Goal: Task Accomplishment & Management: Manage account settings

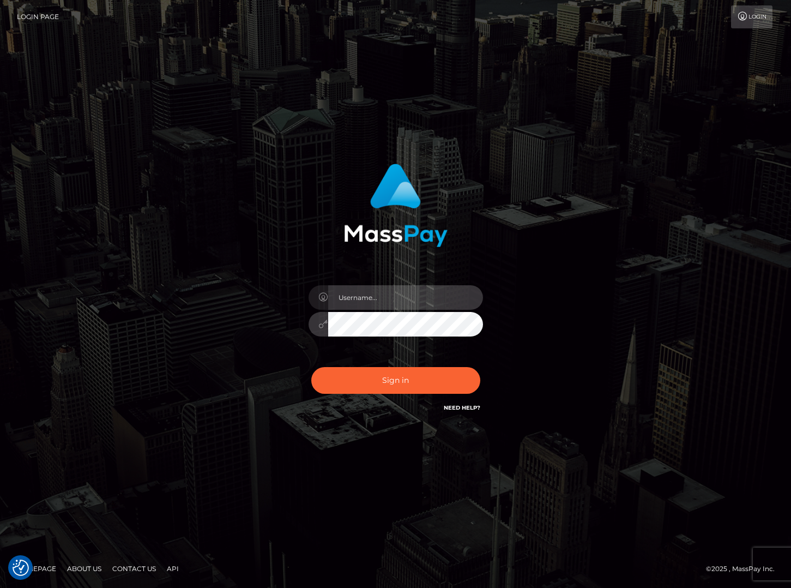
click at [354, 296] on input "text" at bounding box center [405, 297] width 155 height 25
type input "Cam Beaulieu"
click at [366, 293] on input "text" at bounding box center [405, 297] width 155 height 25
type input "Cam Beaulieu"
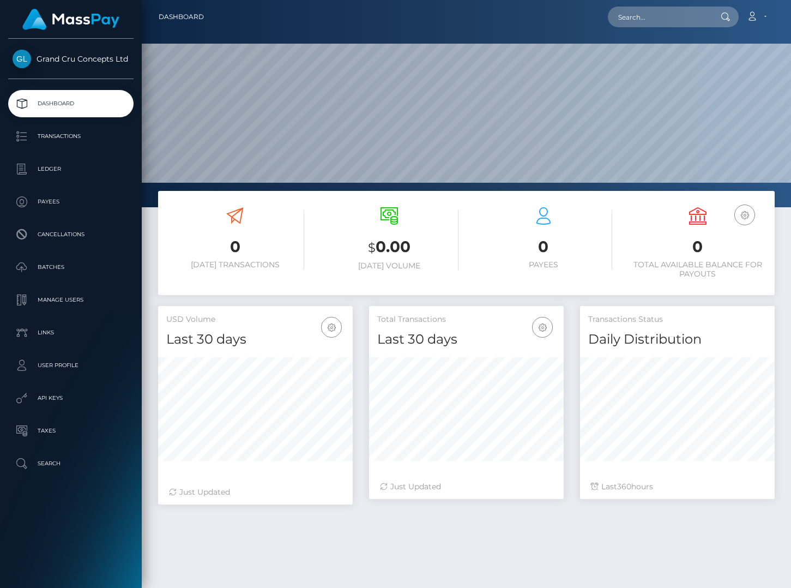
scroll to position [193, 195]
click at [42, 329] on p "Links" at bounding box center [71, 333] width 117 height 16
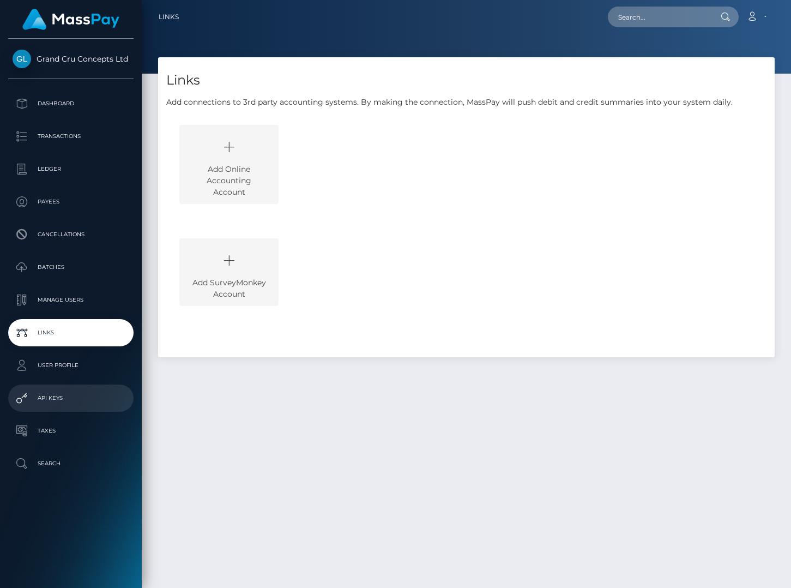
click at [60, 393] on p "API Keys" at bounding box center [71, 398] width 117 height 16
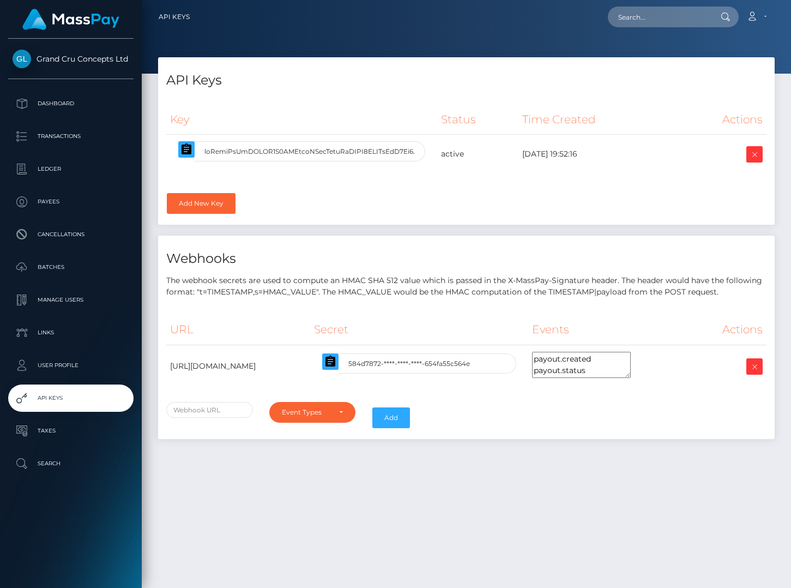
select select
click at [335, 358] on icon "button" at bounding box center [331, 361] width 10 height 11
click at [183, 148] on icon "button" at bounding box center [187, 148] width 10 height 11
click at [335, 364] on icon "button" at bounding box center [331, 361] width 10 height 11
click at [357, 153] on input "text" at bounding box center [310, 151] width 231 height 20
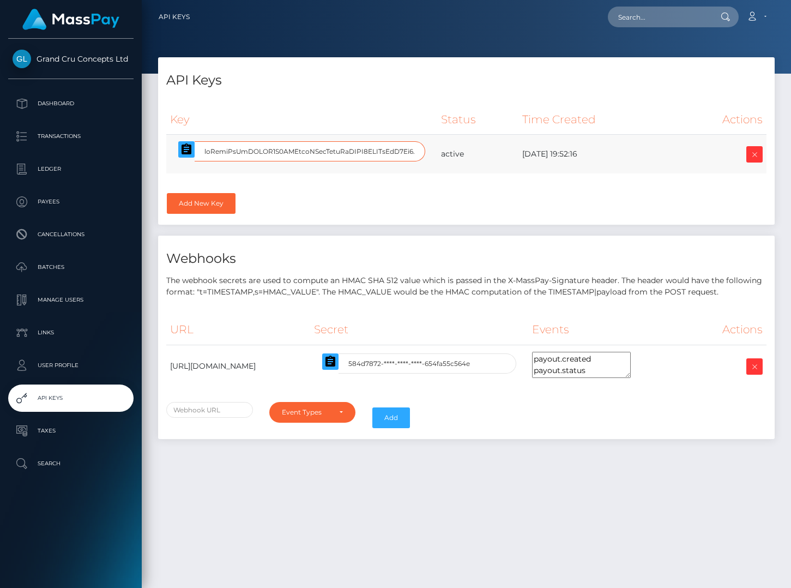
click at [357, 153] on input "text" at bounding box center [310, 151] width 231 height 20
click at [358, 152] on input "text" at bounding box center [310, 151] width 231 height 20
drag, startPoint x: 358, startPoint y: 152, endPoint x: 227, endPoint y: 139, distance: 131.5
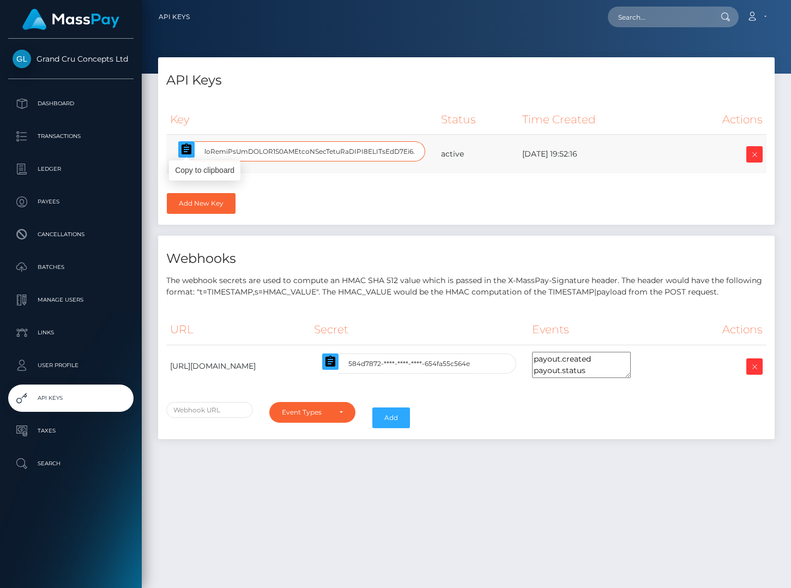
click at [221, 139] on td at bounding box center [301, 154] width 271 height 39
click at [216, 149] on input "text" at bounding box center [310, 151] width 231 height 20
click at [394, 111] on th "Key" at bounding box center [301, 120] width 271 height 30
click at [357, 153] on input "text" at bounding box center [310, 151] width 231 height 20
type input "eyJlbmMiOiJBMTI4R0NNIiwiYWxnIjoiUlNBLU9BRVAtMjU2In0.qBA46jHSMxxGOw5MUR42cEXbPmU…"
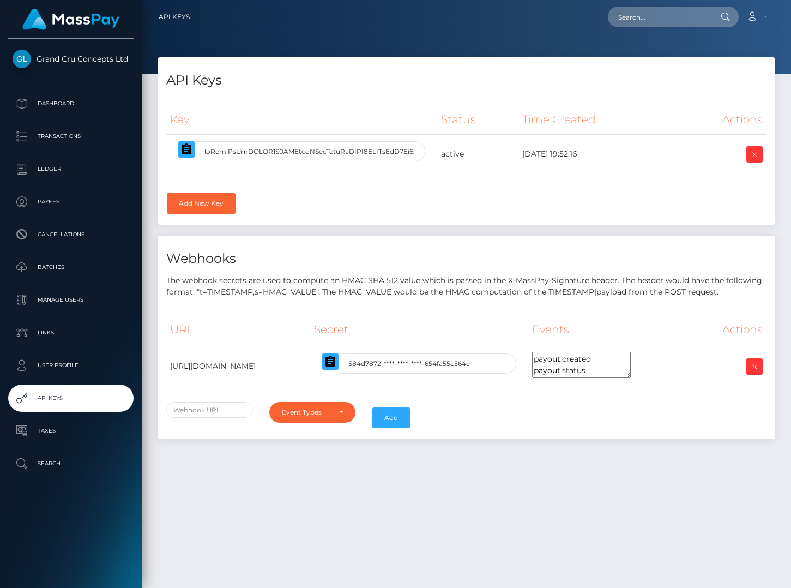
click at [354, 188] on div "Key Status Time Created Actions" at bounding box center [466, 161] width 617 height 129
click at [702, 392] on div "URL Secret Events Actions https://psp-ext.paycore.io/masspay/payout-callback 58…" at bounding box center [466, 358] width 600 height 87
click at [339, 363] on button "button" at bounding box center [330, 361] width 16 height 16
click at [310, 154] on input "text" at bounding box center [310, 151] width 231 height 20
click at [461, 368] on input "584d7872-****-****-****-654fa55c564e" at bounding box center [428, 363] width 178 height 20
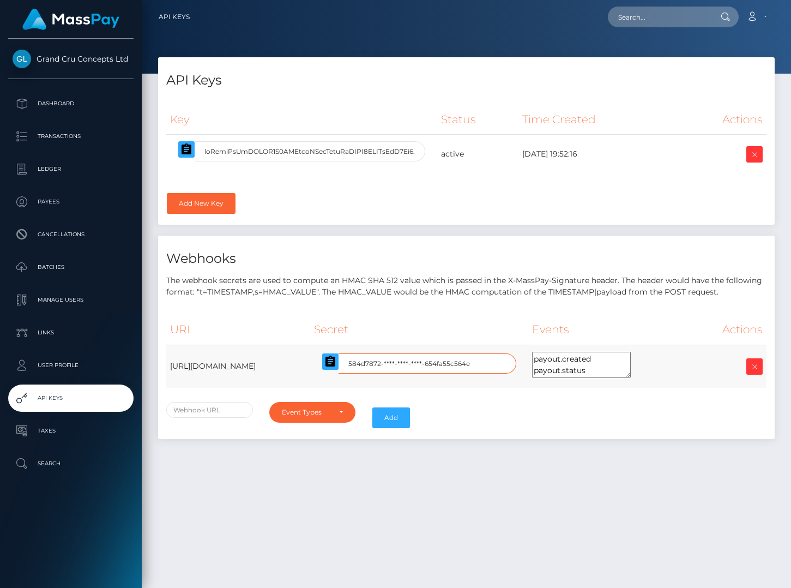
click at [466, 359] on input "584d7872-****-****-****-654fa55c564e" at bounding box center [428, 363] width 178 height 20
click at [335, 360] on icon "button" at bounding box center [331, 361] width 10 height 11
click at [300, 365] on td "https://psp-ext.paycore.io/masspay/payout-callback" at bounding box center [238, 366] width 144 height 43
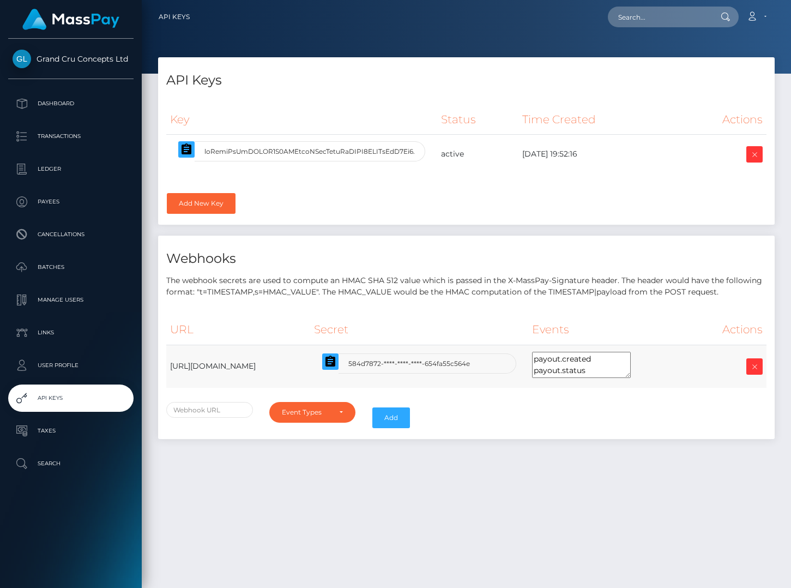
click at [300, 365] on td "https://psp-ext.paycore.io/masspay/payout-callback" at bounding box center [238, 366] width 144 height 43
click at [310, 365] on td "https://psp-ext.paycore.io/masspay/payout-callback" at bounding box center [238, 366] width 144 height 43
drag, startPoint x: 363, startPoint y: 366, endPoint x: 166, endPoint y: 365, distance: 196.3
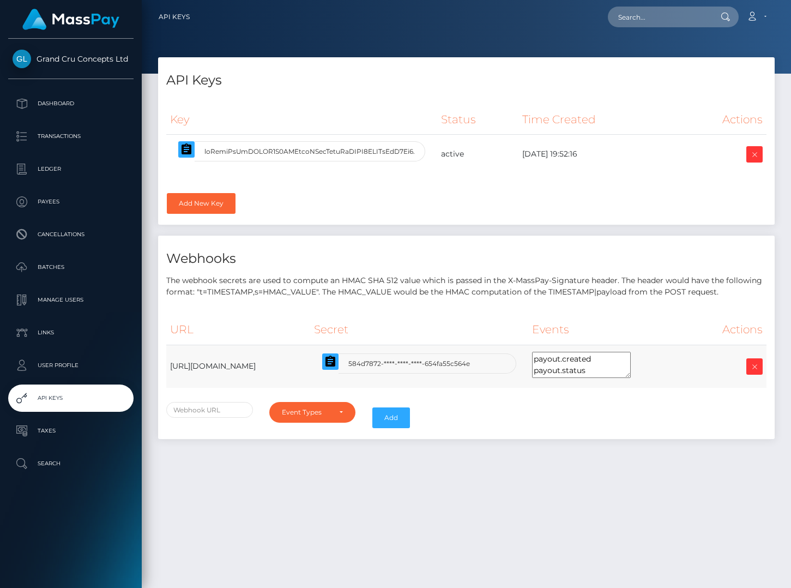
click at [166, 365] on td "https://psp-ext.paycore.io/masspay/payout-callback" at bounding box center [238, 366] width 144 height 43
click at [225, 411] on input "text" at bounding box center [209, 410] width 87 height 16
paste input "eyJlbmMiOiJBMTI4R0NNIiwiYWxnIjoiUlNBLU9BRVAtMjU2In0.qBA46jHSMxxGOw5MUR42cEXbPmU…"
drag, startPoint x: 170, startPoint y: 366, endPoint x: 309, endPoint y: 374, distance: 139.3
click at [309, 374] on td "https://psp-ext.paycore.io/masspay/payout-callback" at bounding box center [238, 366] width 144 height 43
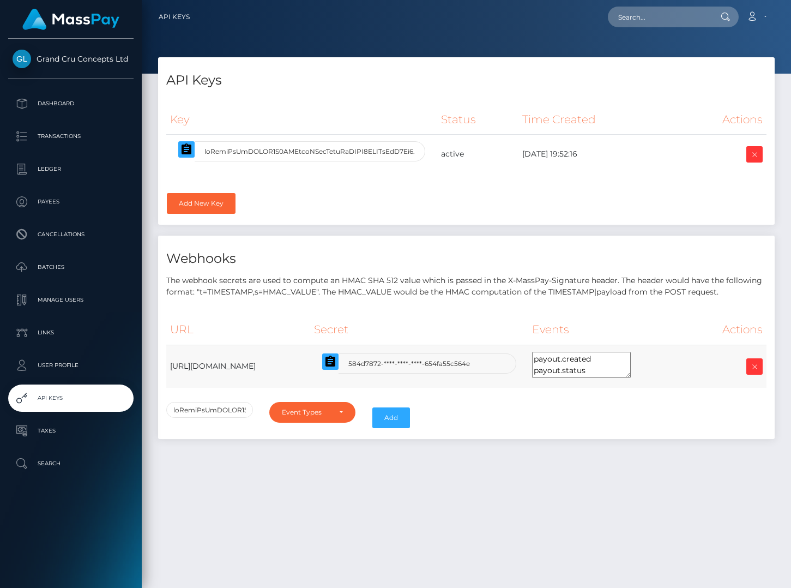
copy td "https://psp-ext.paycore.io/masspay/payout-callback"
click at [189, 411] on input "text" at bounding box center [209, 410] width 87 height 16
paste input "https://psp-ext.paycore.io/masspay/payout-callback"
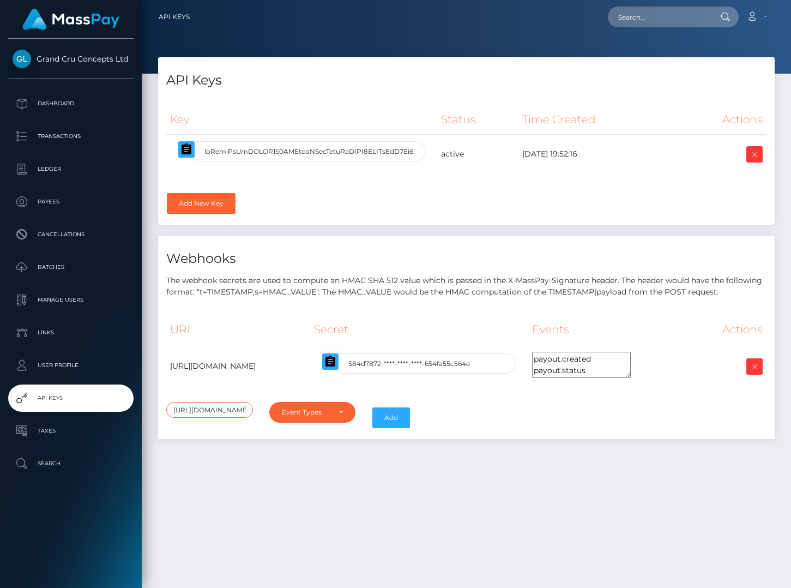
type input "https://psp-ext.paycore.io/masspay/payout-callback"
click at [268, 478] on div "API Keys Key Status Time Created Actions kyc.id" at bounding box center [467, 317] width 650 height 521
click at [333, 408] on div "Event Types" at bounding box center [313, 412] width 62 height 9
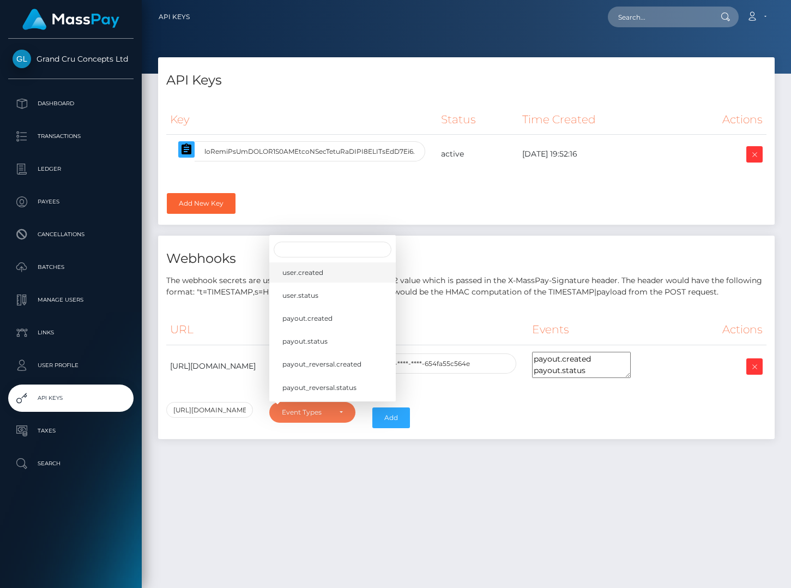
click at [315, 274] on span "user.created" at bounding box center [303, 272] width 41 height 10
select select "user.created"
click at [306, 289] on link "user.status" at bounding box center [332, 295] width 127 height 20
click at [302, 314] on span "payout.created" at bounding box center [308, 319] width 50 height 10
click at [299, 331] on link "payout.status" at bounding box center [332, 341] width 127 height 20
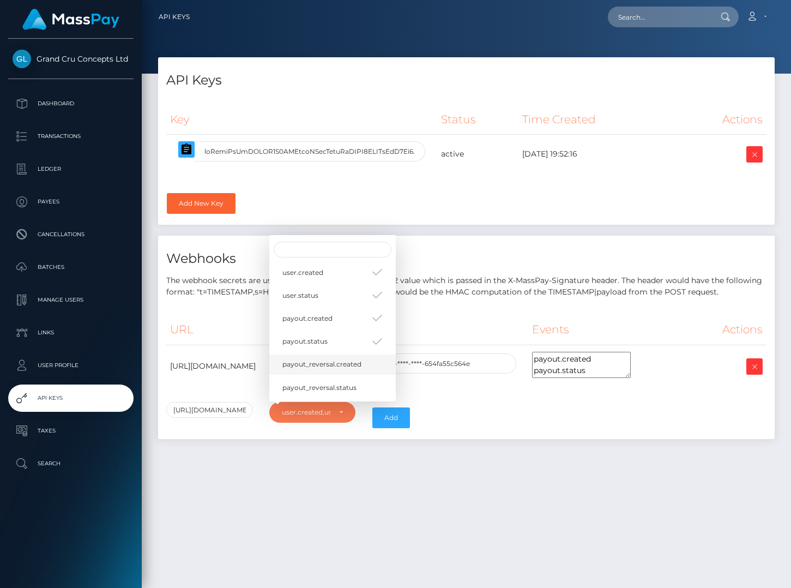
click at [297, 361] on span "payout_reversal.created" at bounding box center [322, 364] width 79 height 10
click at [296, 378] on link "payout_reversal.status" at bounding box center [332, 387] width 127 height 20
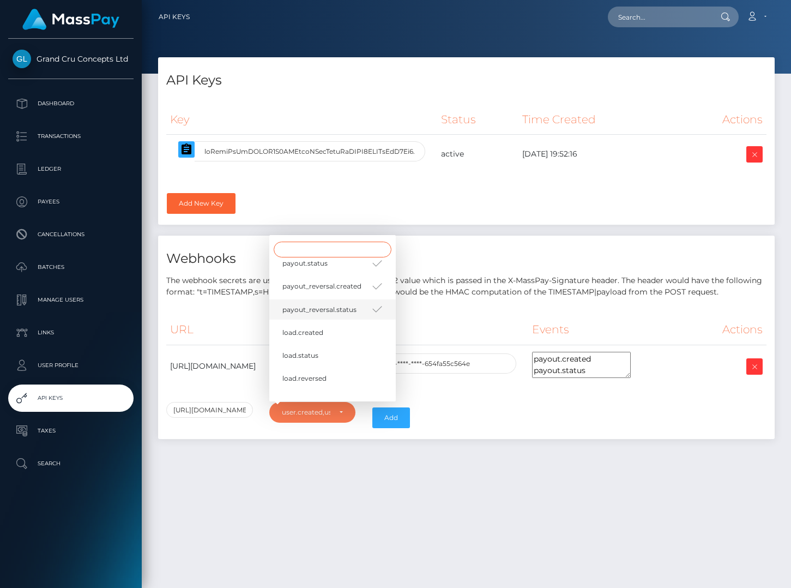
scroll to position [103, 0]
click at [307, 307] on span "load.created" at bounding box center [303, 307] width 41 height 10
click at [305, 326] on span "load.status" at bounding box center [301, 331] width 36 height 10
click at [305, 349] on span "load.reversed" at bounding box center [305, 353] width 44 height 10
click at [305, 366] on link "spendback.created" at bounding box center [332, 376] width 127 height 20
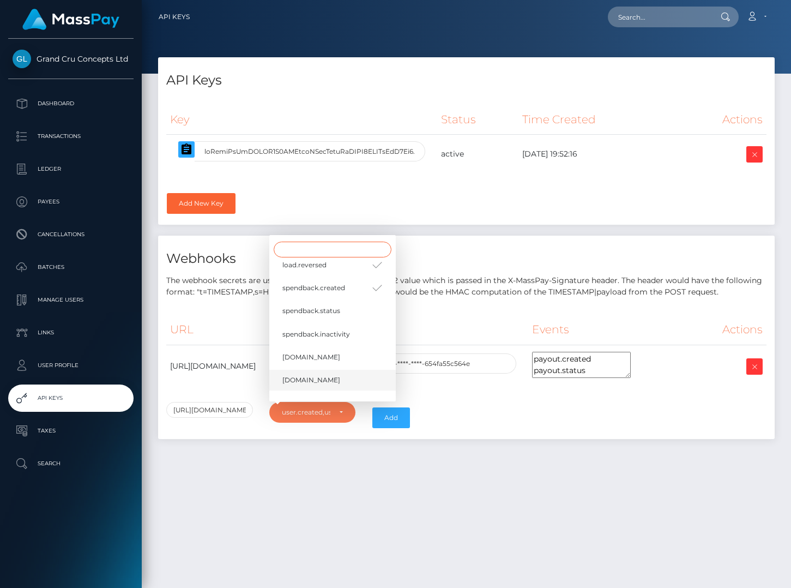
scroll to position [201, 0]
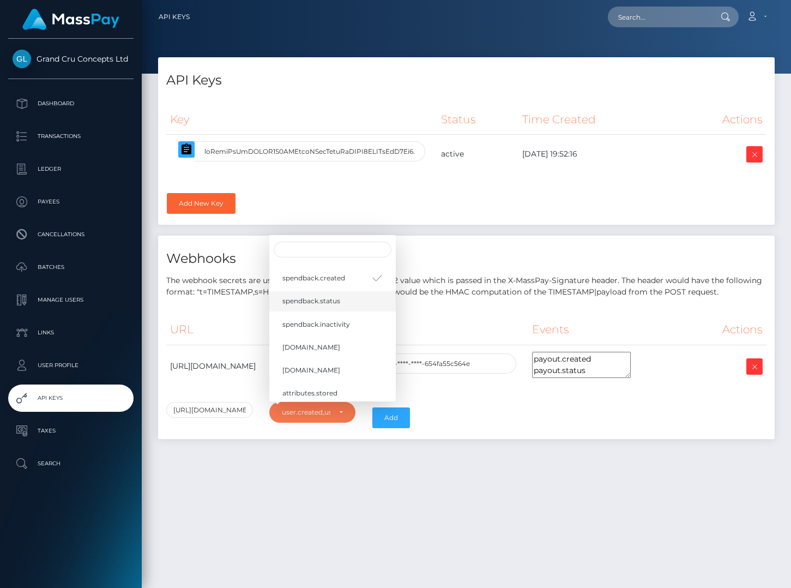
click at [311, 291] on link "spendback.status" at bounding box center [332, 301] width 127 height 20
click at [301, 326] on link "spendback.inactivity" at bounding box center [332, 324] width 127 height 20
click at [294, 349] on link "kyc.id" at bounding box center [332, 347] width 127 height 20
click at [294, 366] on span "kyc.tax" at bounding box center [312, 370] width 58 height 10
click at [294, 388] on span "attributes.stored" at bounding box center [310, 393] width 55 height 10
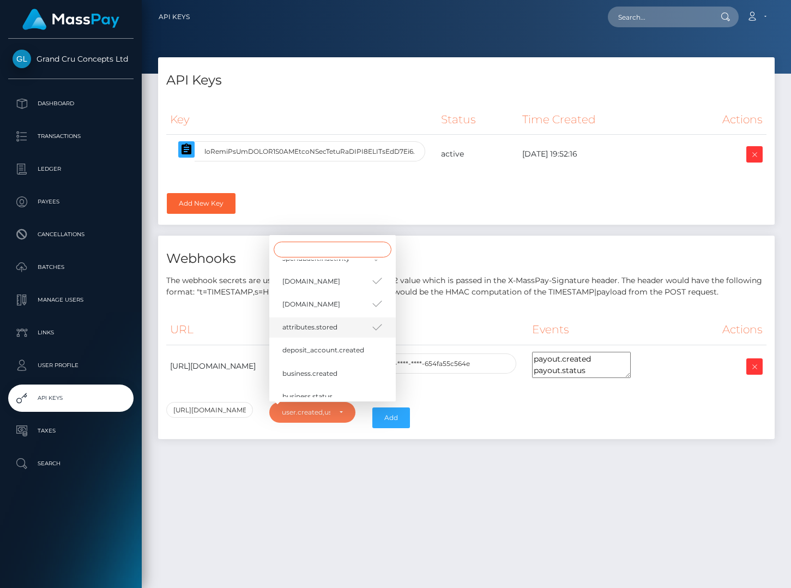
scroll to position [270, 0]
click at [303, 346] on link "deposit_account.created" at bounding box center [332, 347] width 127 height 20
click at [298, 365] on span "business.created" at bounding box center [310, 370] width 55 height 10
click at [298, 388] on span "business.status" at bounding box center [308, 393] width 50 height 10
click at [298, 392] on span "balance.credit" at bounding box center [312, 397] width 58 height 10
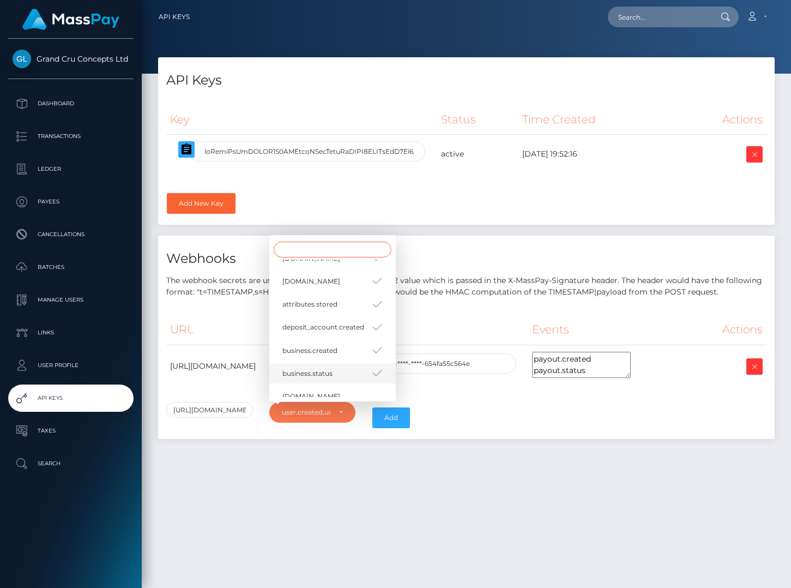
scroll to position [290, 0]
click at [325, 461] on div "API Keys Key Status Time Created Actions kyc.id" at bounding box center [467, 317] width 650 height 521
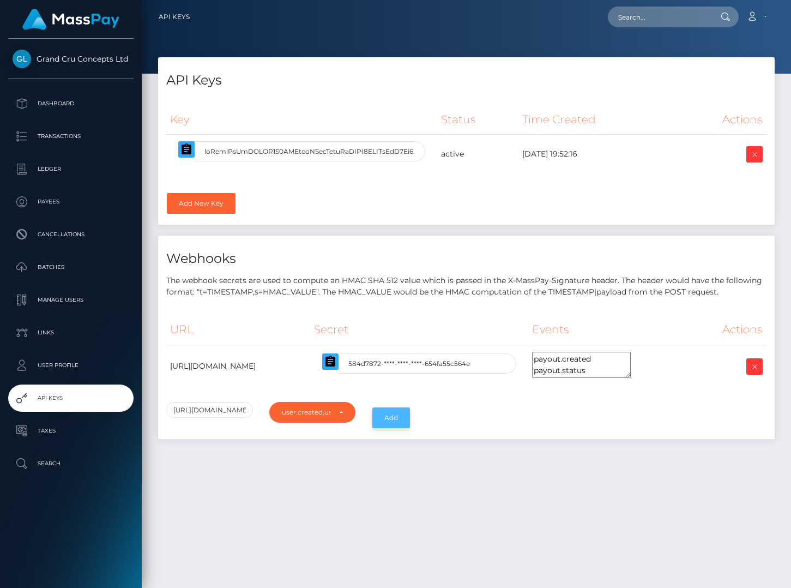
click at [398, 412] on button "Add" at bounding box center [391, 417] width 38 height 21
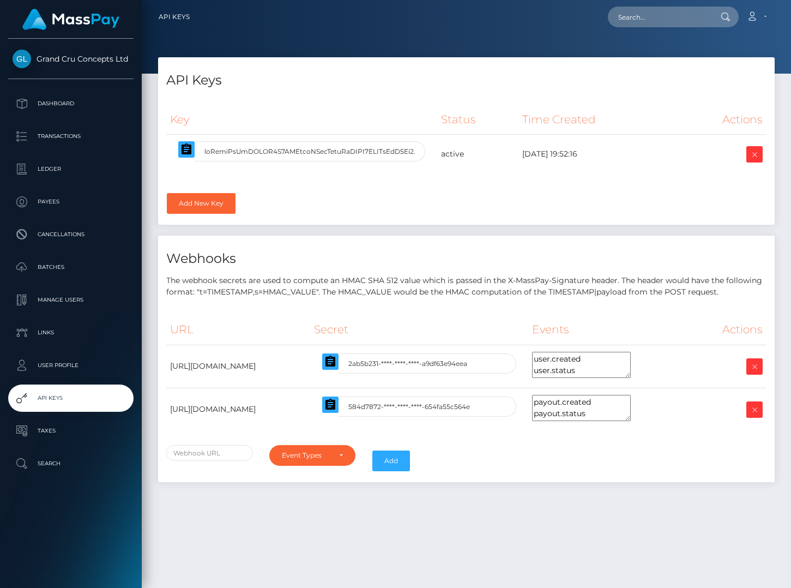
select select
click at [335, 359] on icon "button" at bounding box center [331, 361] width 10 height 11
click at [188, 151] on icon "button" at bounding box center [187, 148] width 10 height 11
click at [753, 365] on icon at bounding box center [754, 367] width 13 height 14
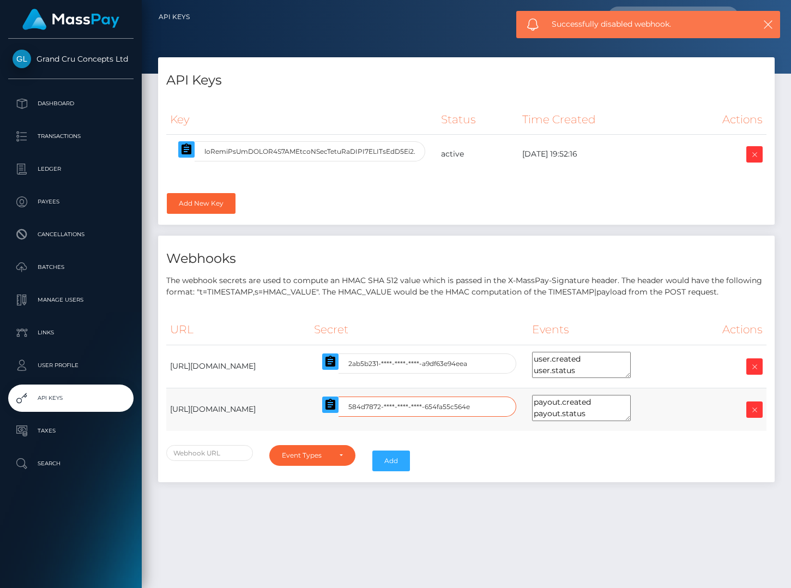
click at [455, 403] on input "584d7872-****-****-****-654fa55c564e" at bounding box center [428, 406] width 178 height 20
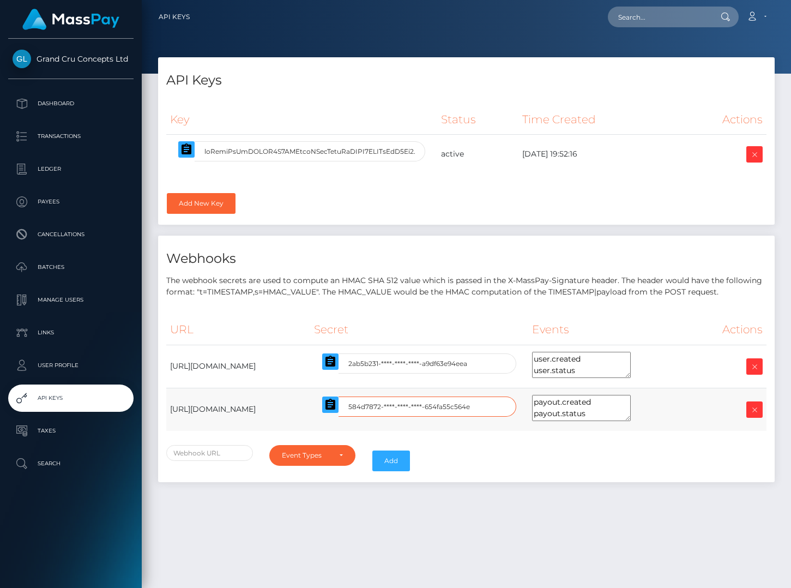
click at [458, 408] on input "584d7872-****-****-****-654fa55c564e" at bounding box center [428, 406] width 178 height 20
click at [337, 405] on icon "button" at bounding box center [330, 404] width 13 height 13
click at [754, 364] on icon at bounding box center [754, 367] width 13 height 14
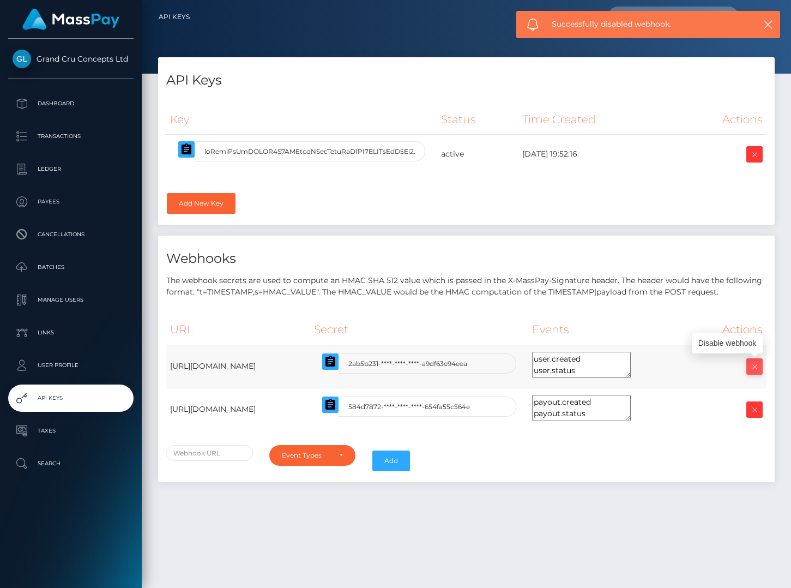
click at [754, 364] on icon at bounding box center [754, 367] width 13 height 14
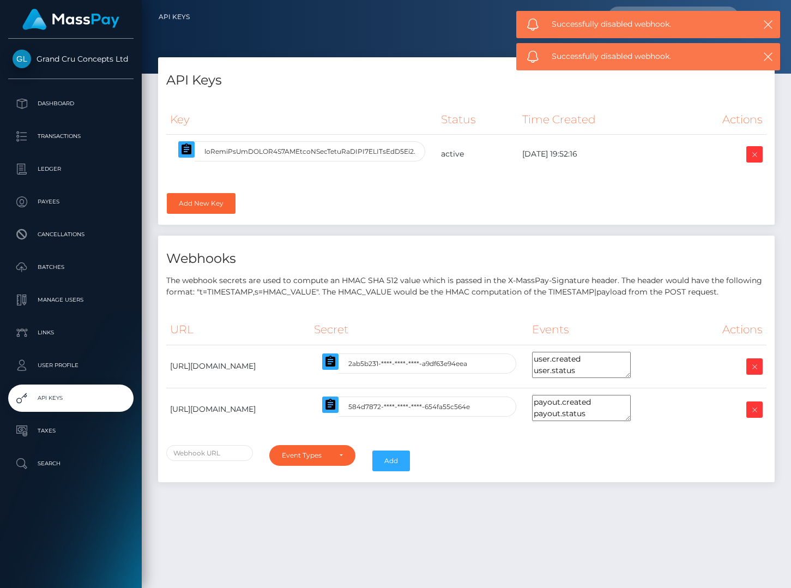
click at [49, 394] on p "API Keys" at bounding box center [71, 398] width 117 height 16
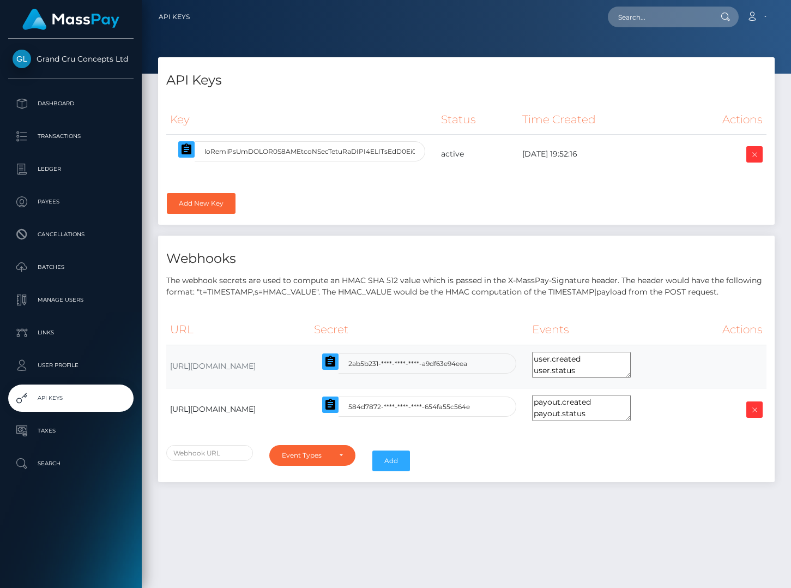
select select
click at [609, 479] on div "URL Secret Events Actions [URL][DOMAIN_NAME]" at bounding box center [466, 395] width 617 height 176
click at [310, 355] on td "[URL][DOMAIN_NAME]" at bounding box center [238, 366] width 144 height 43
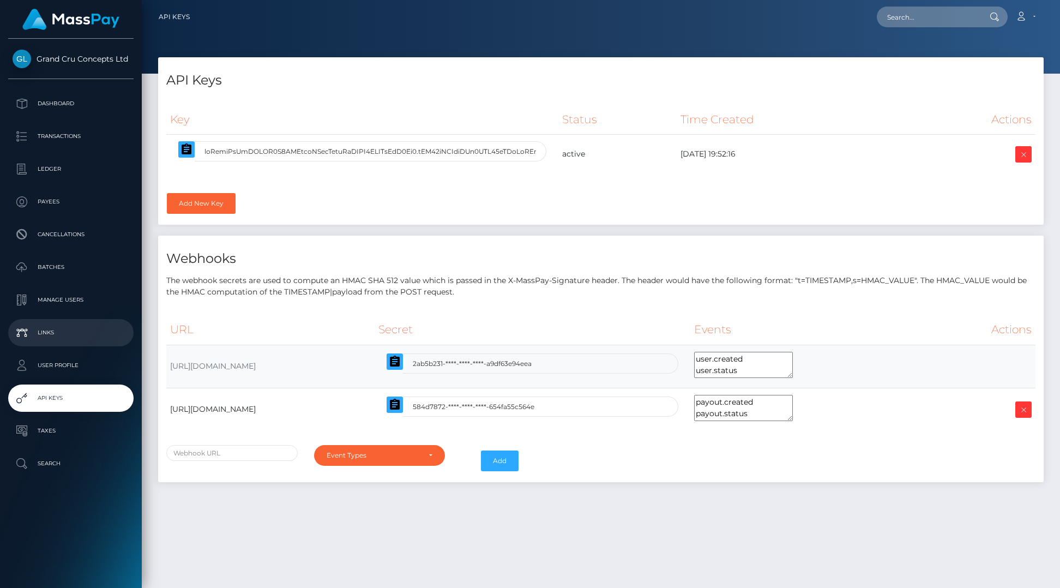
click at [46, 332] on p "Links" at bounding box center [71, 333] width 117 height 16
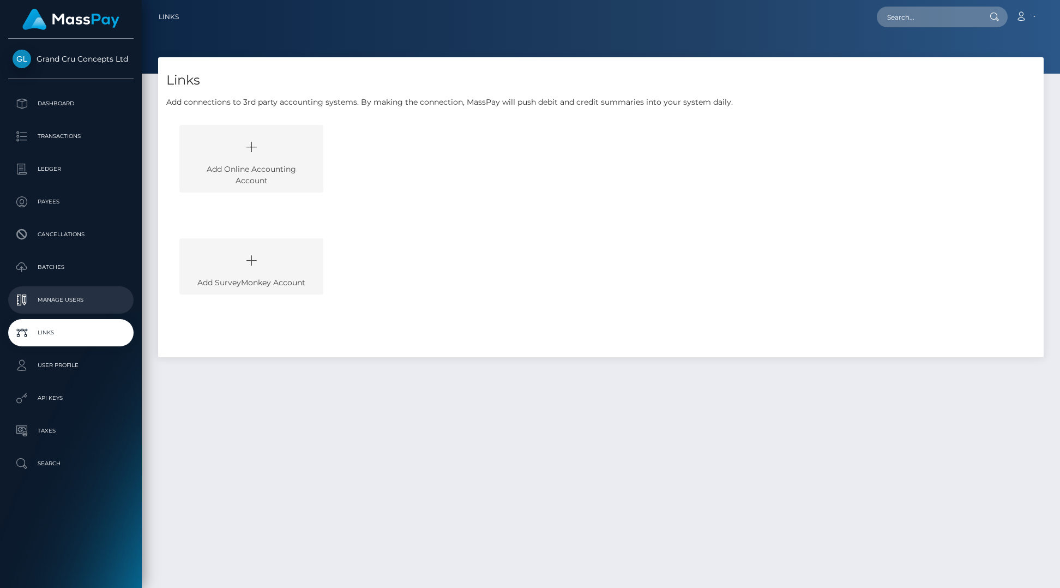
click at [75, 299] on p "Manage Users" at bounding box center [71, 300] width 117 height 16
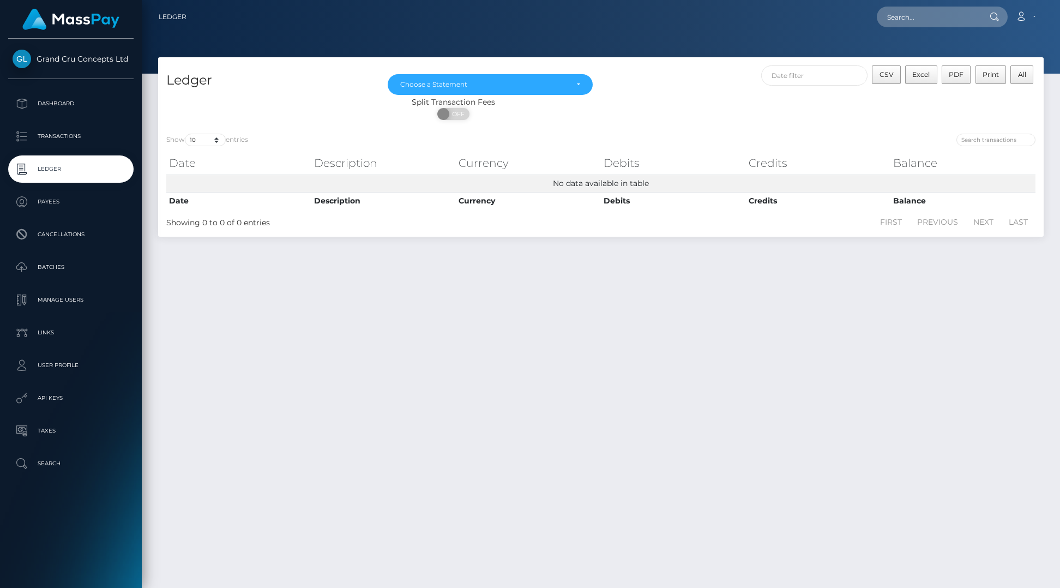
click at [76, 137] on p "Transactions" at bounding box center [71, 136] width 117 height 16
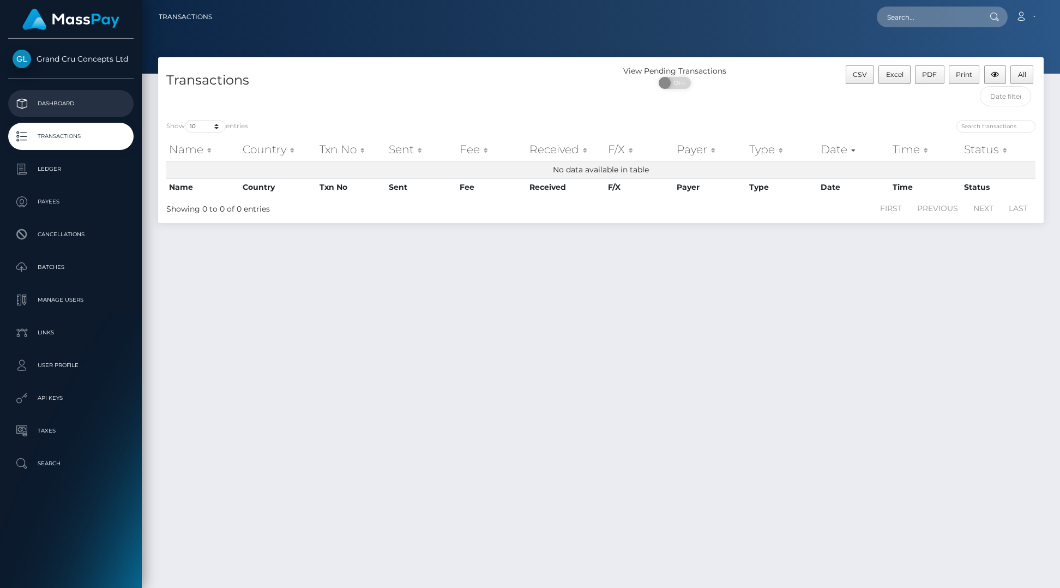
click at [79, 112] on p "Dashboard" at bounding box center [71, 103] width 117 height 16
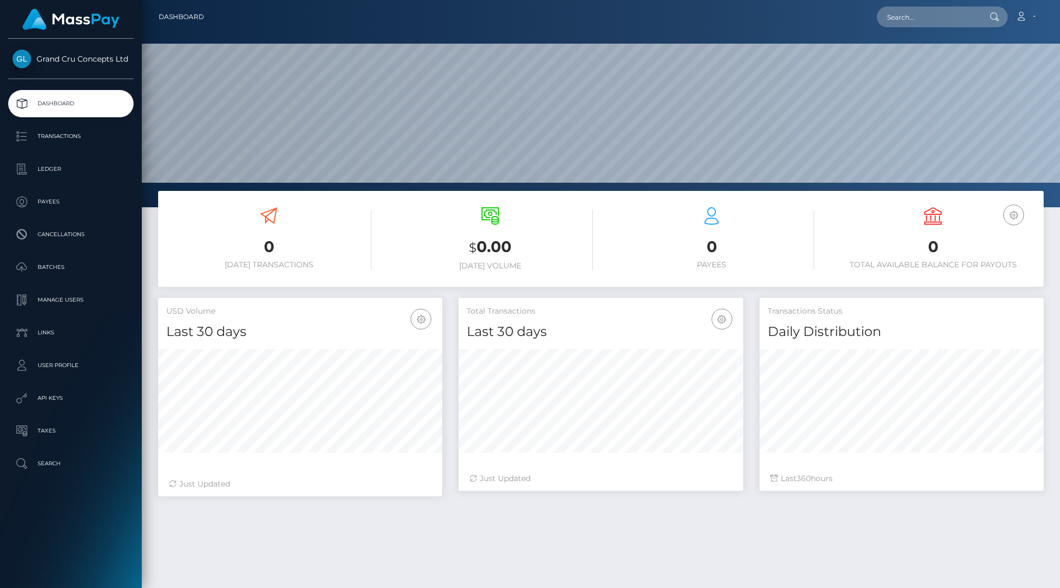
scroll to position [193, 285]
